Goal: Find specific page/section: Find specific page/section

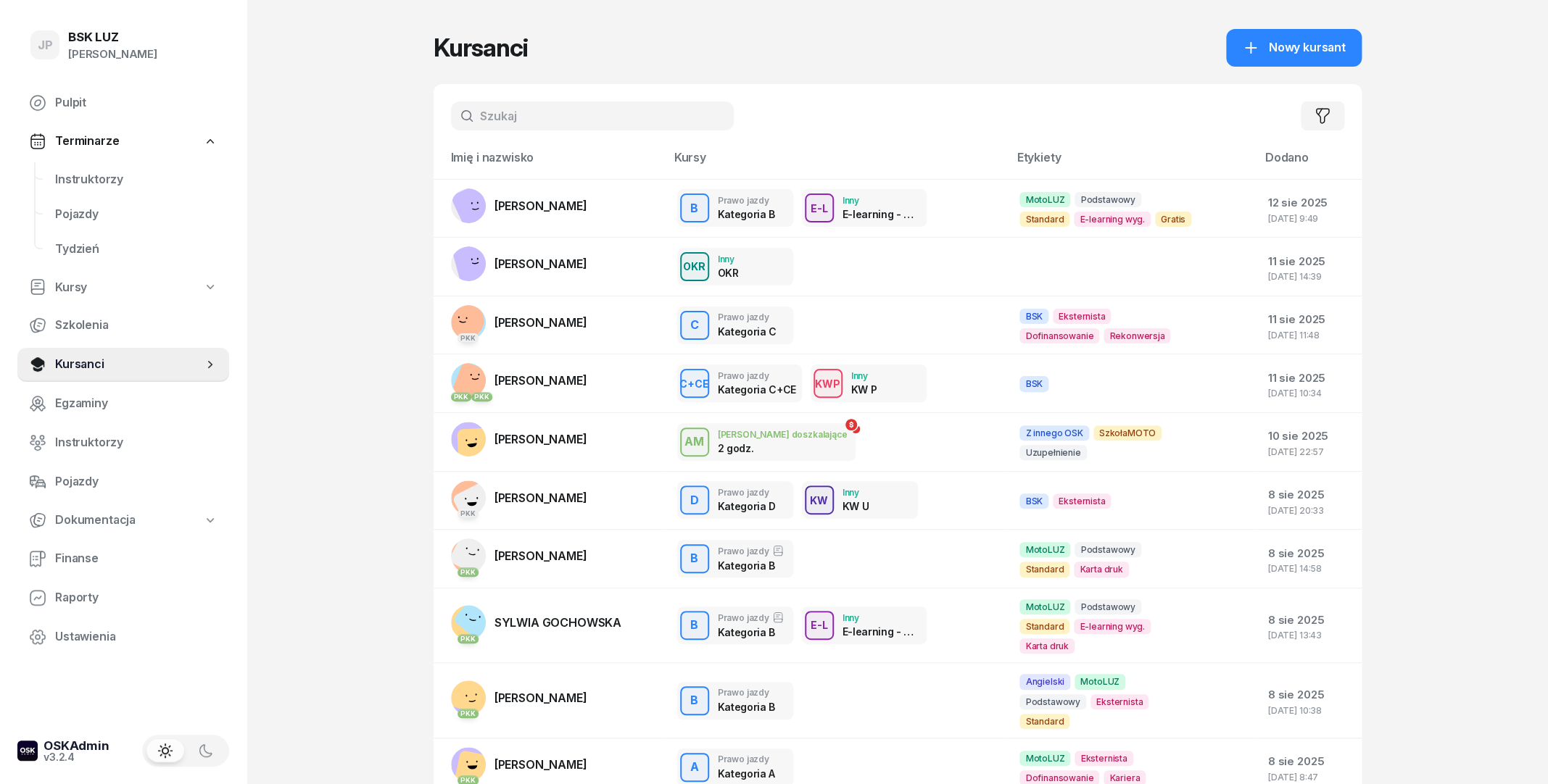
click at [511, 108] on input "text" at bounding box center [592, 116] width 283 height 29
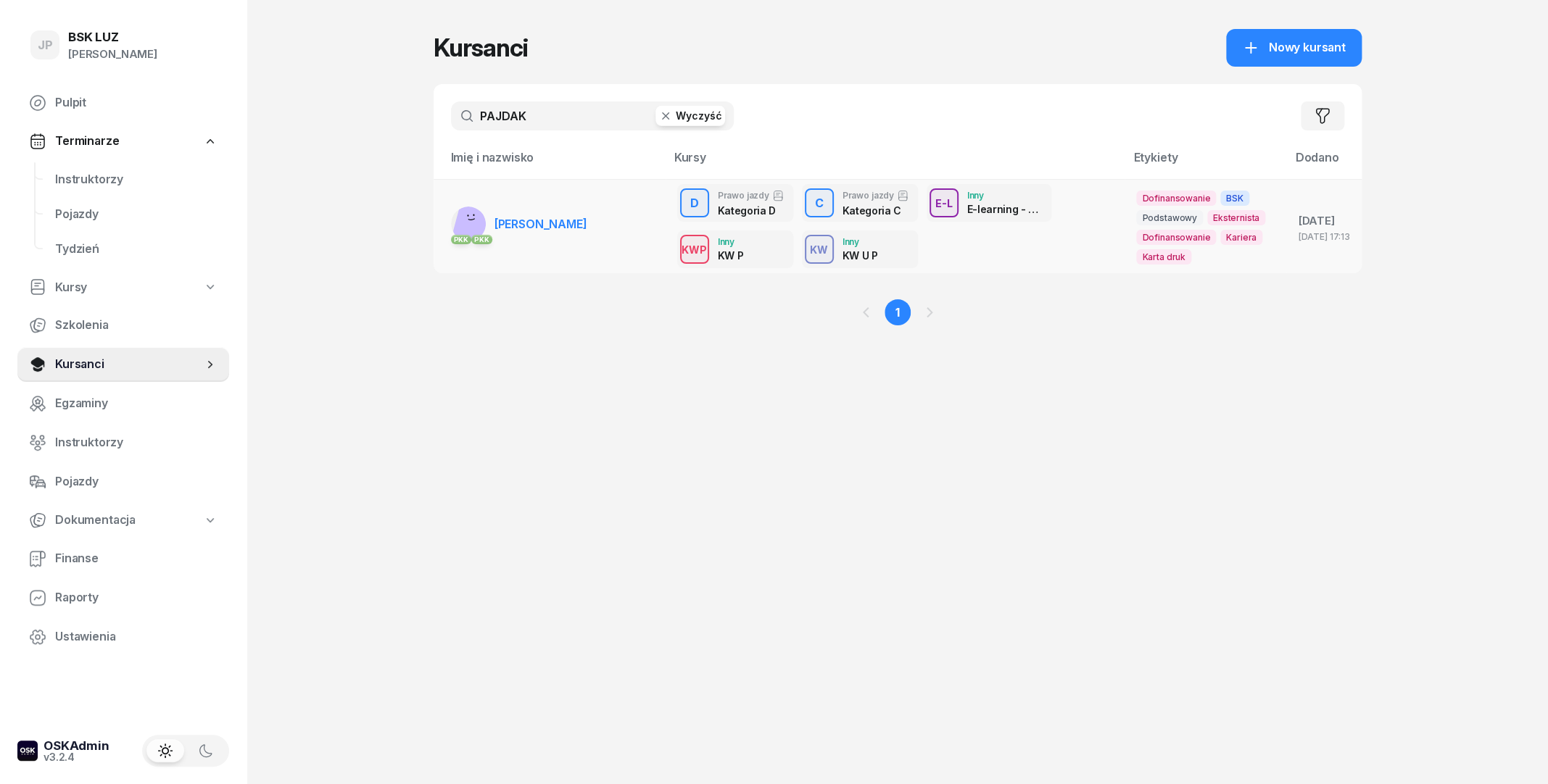
type input "PAJDAK"
click at [497, 228] on span "[PERSON_NAME]" at bounding box center [541, 223] width 93 height 14
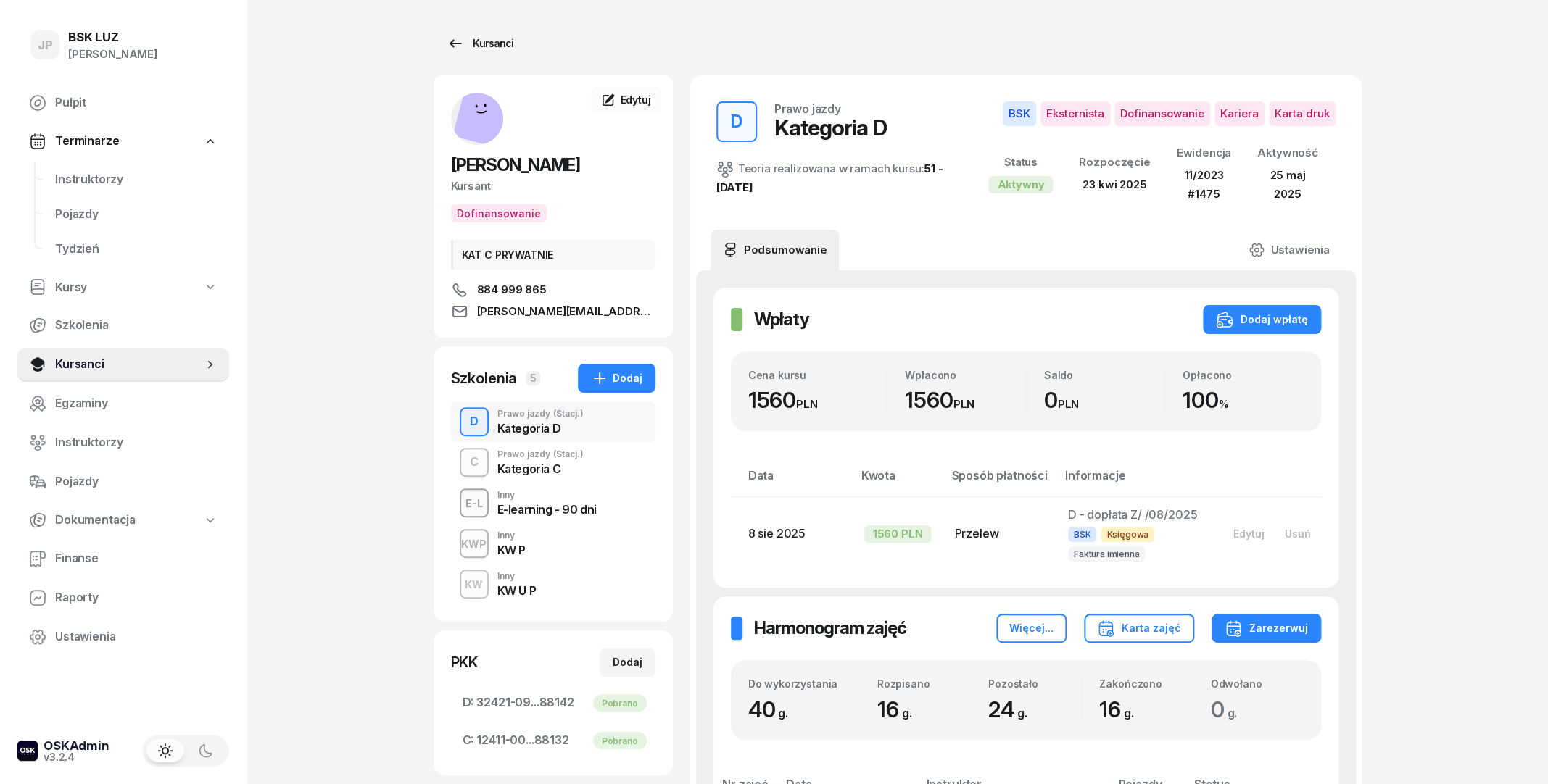
click at [480, 52] on link "Kursanci" at bounding box center [480, 43] width 93 height 29
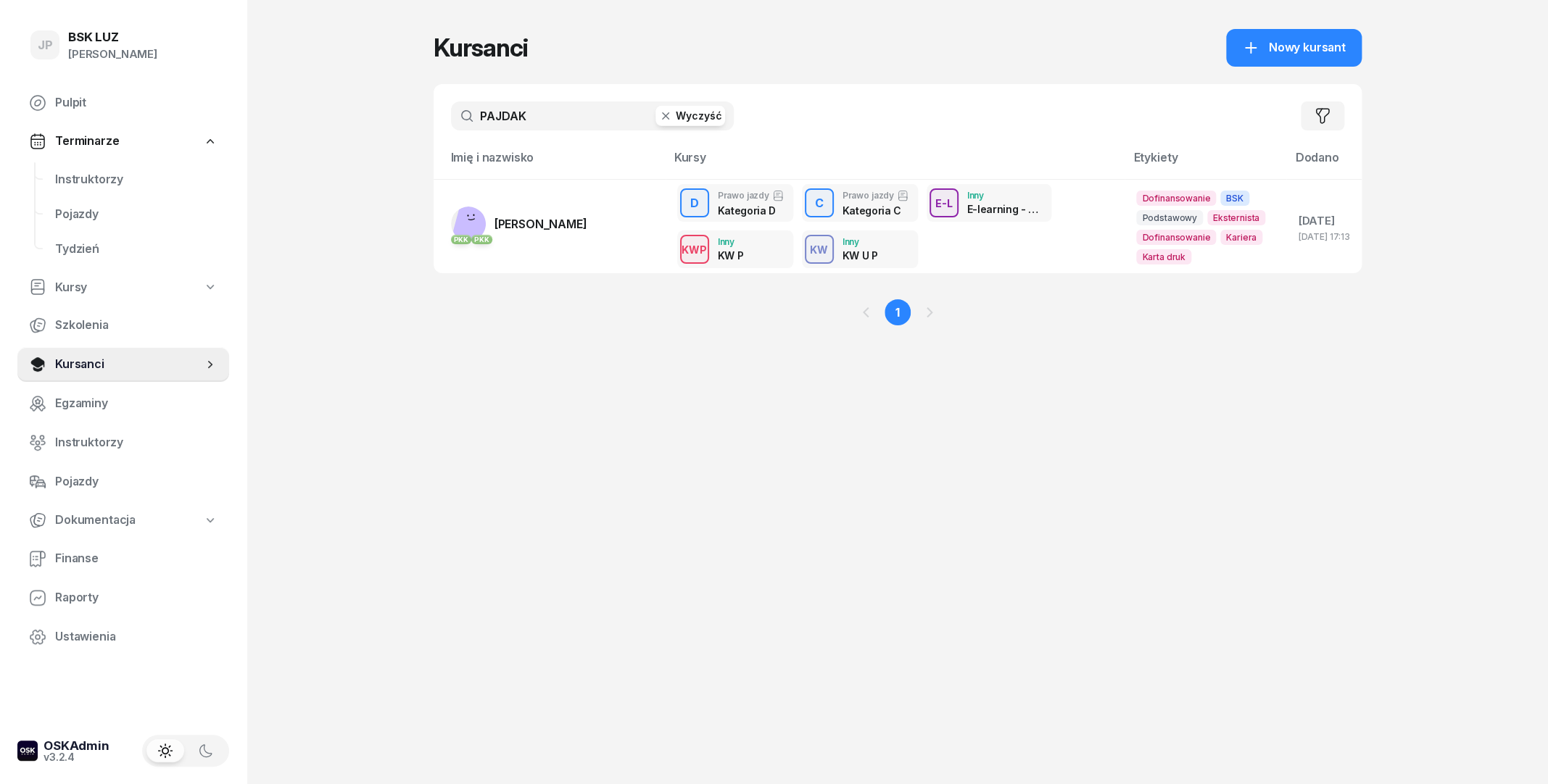
click at [687, 117] on button "Wyczyść" at bounding box center [690, 116] width 70 height 20
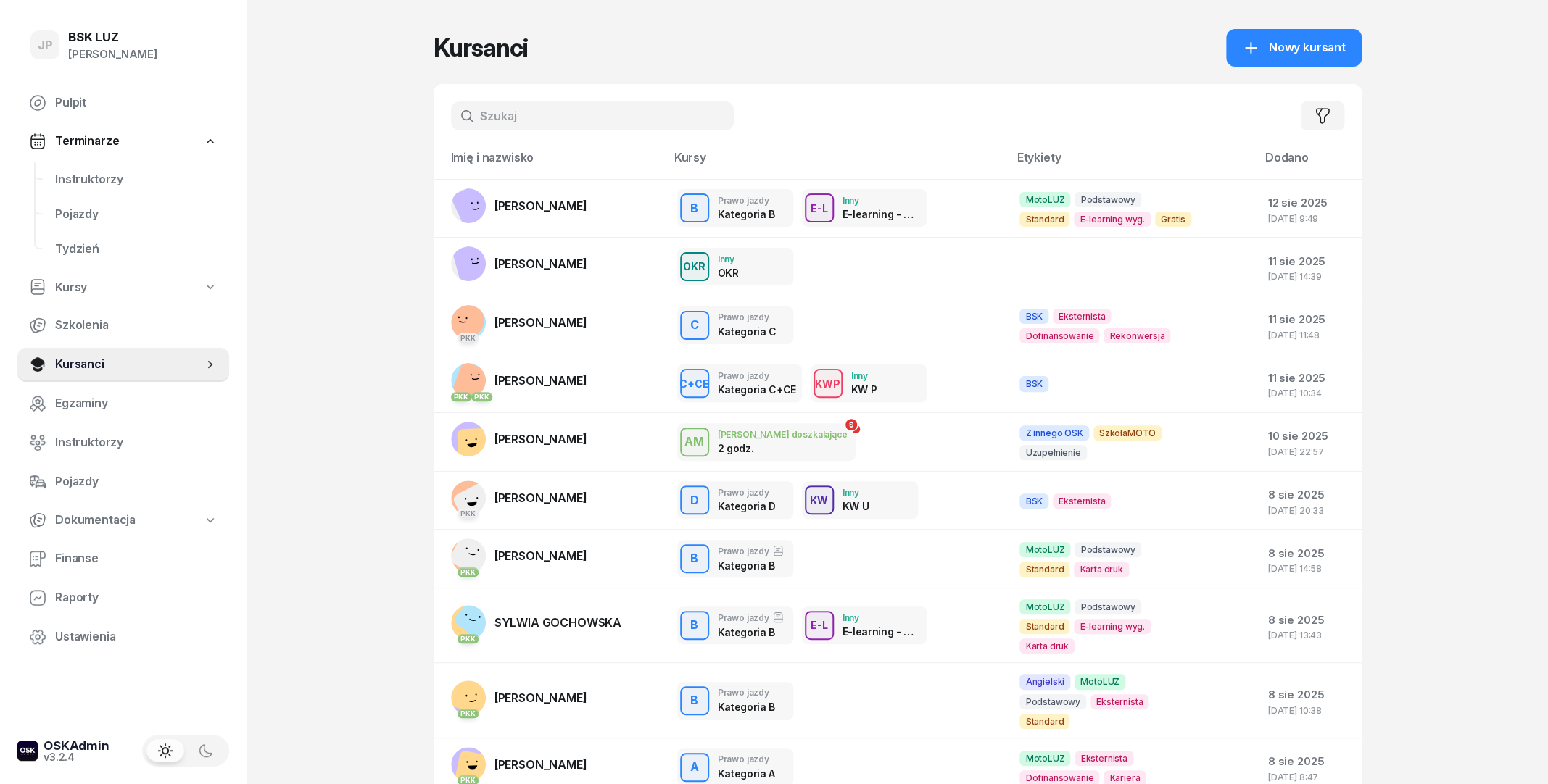
click at [406, 122] on div "JP BSK [PERSON_NAME] Pulpit Terminarze Instruktorzy Pojazdy Tydzień Kursy Szkol…" at bounding box center [774, 451] width 1548 height 904
